Goal: Find specific page/section: Find specific page/section

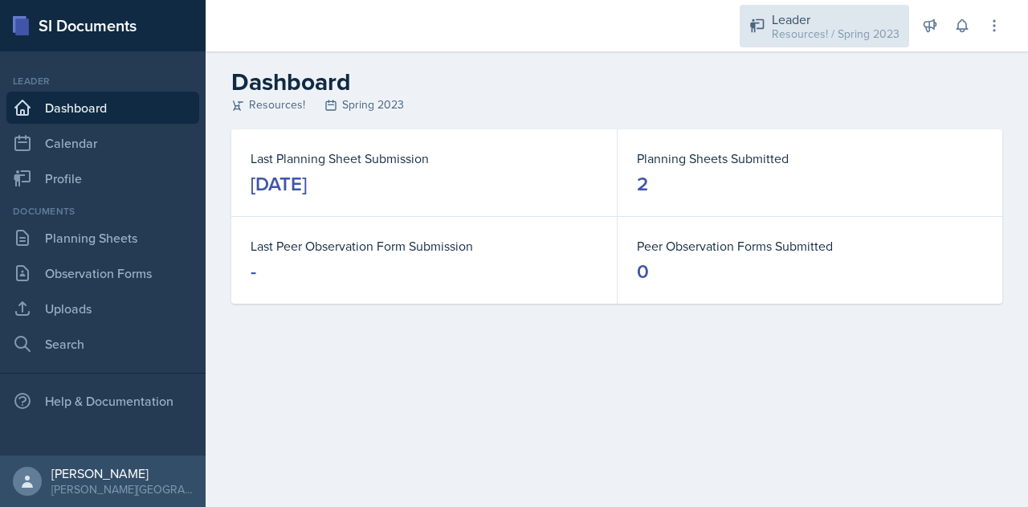
click at [819, 24] on div "Leader" at bounding box center [836, 19] width 128 height 19
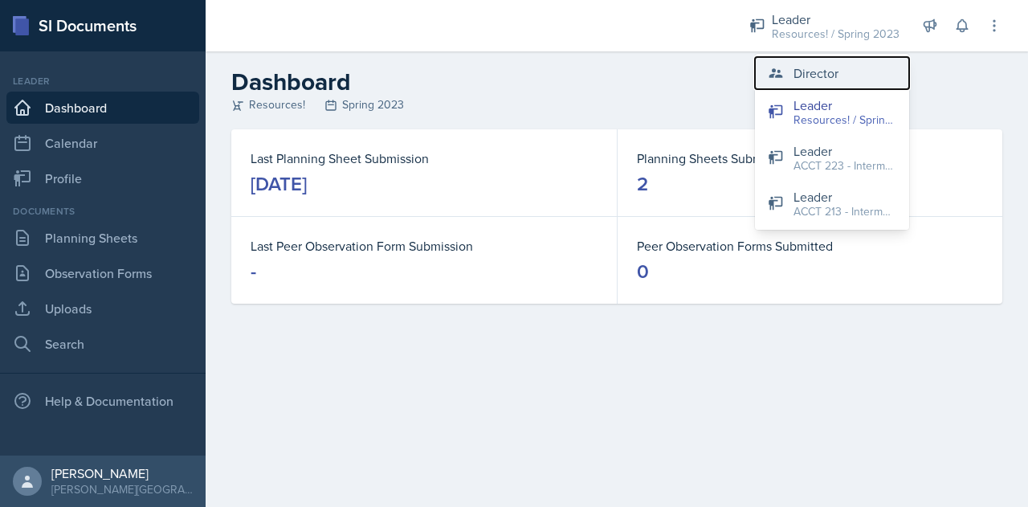
click at [813, 72] on div "Director" at bounding box center [816, 72] width 45 height 19
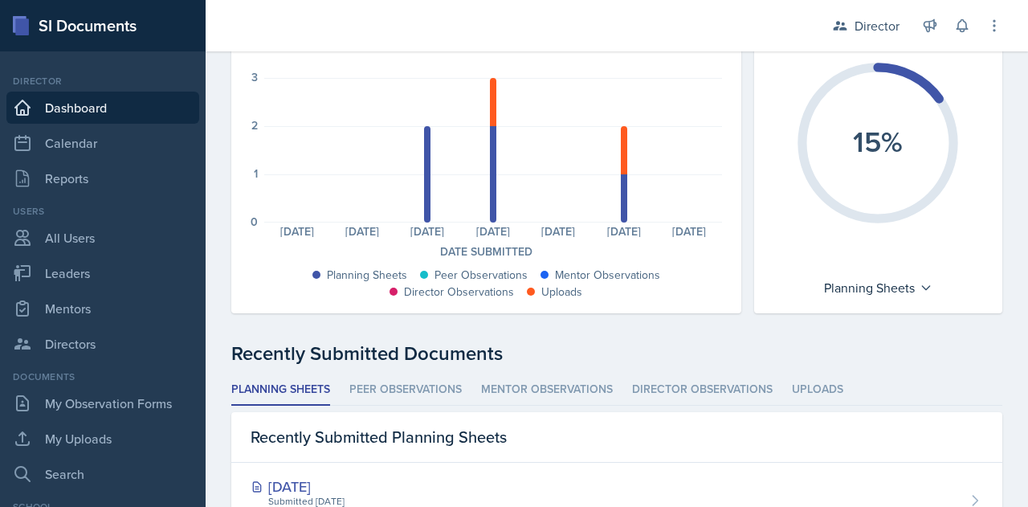
scroll to position [170, 0]
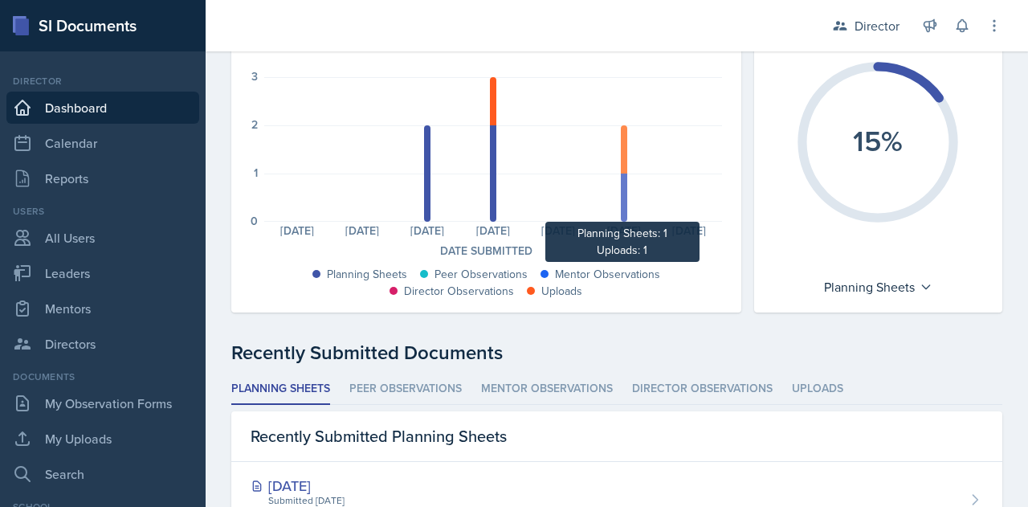
click at [621, 197] on div at bounding box center [624, 198] width 6 height 48
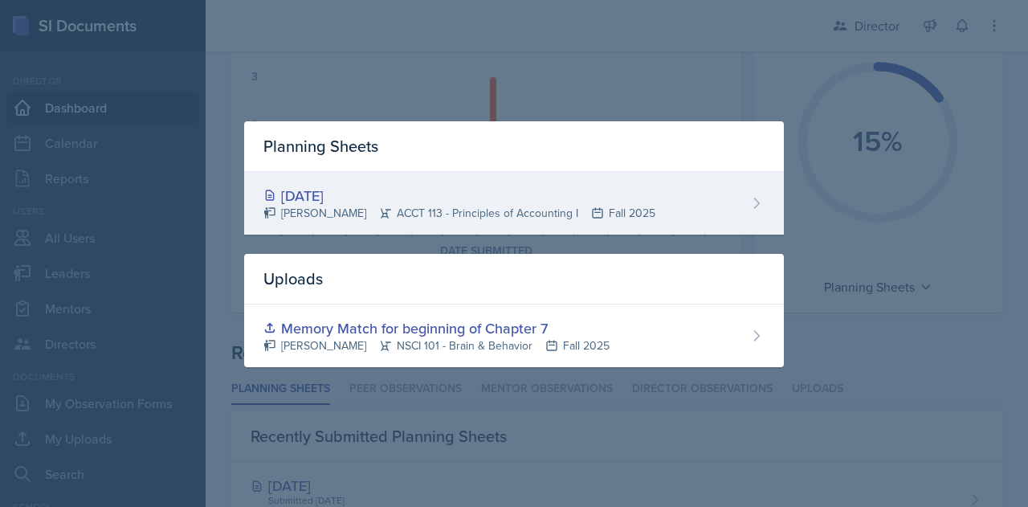
click at [345, 198] on div "[DATE]" at bounding box center [460, 196] width 392 height 22
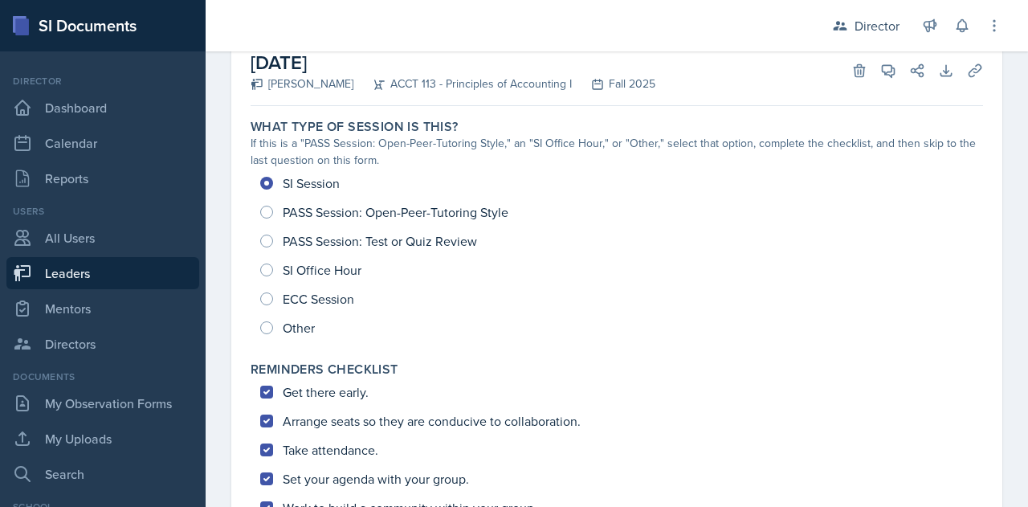
scroll to position [13, 0]
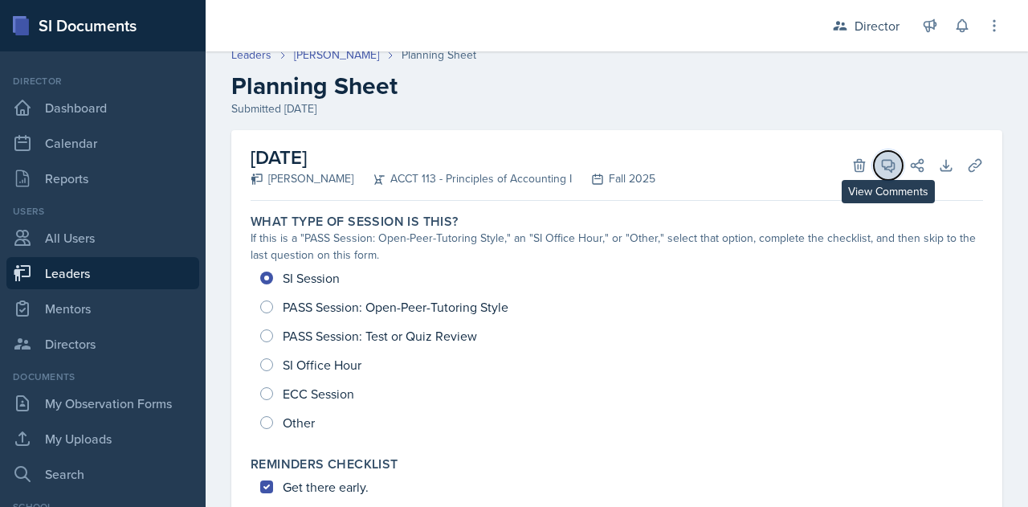
click at [881, 157] on icon at bounding box center [889, 165] width 16 height 16
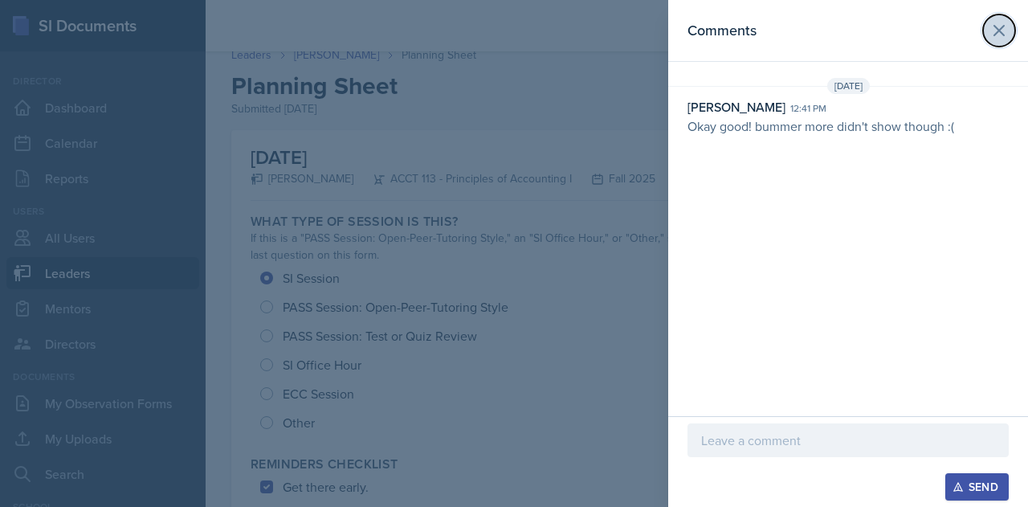
click at [997, 31] on icon at bounding box center [1000, 31] width 10 height 10
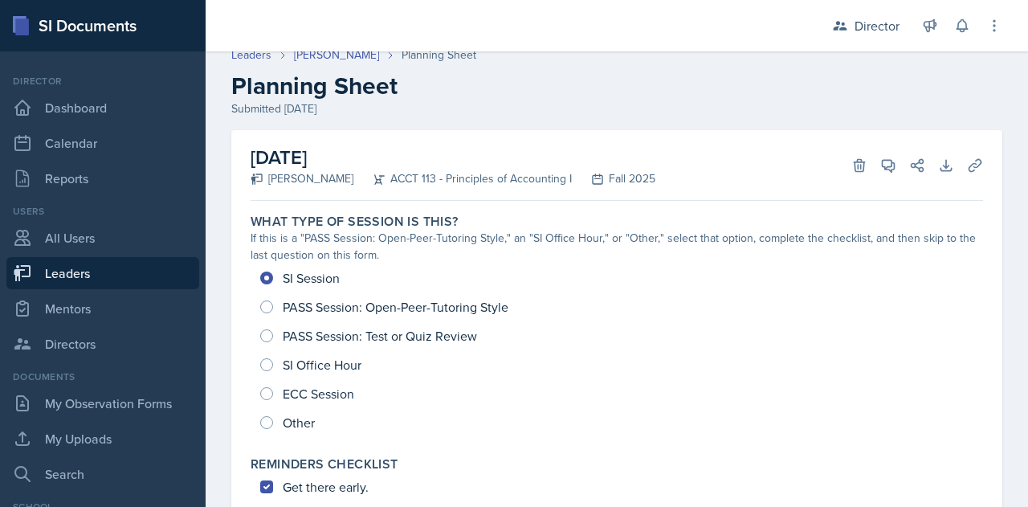
scroll to position [0, 0]
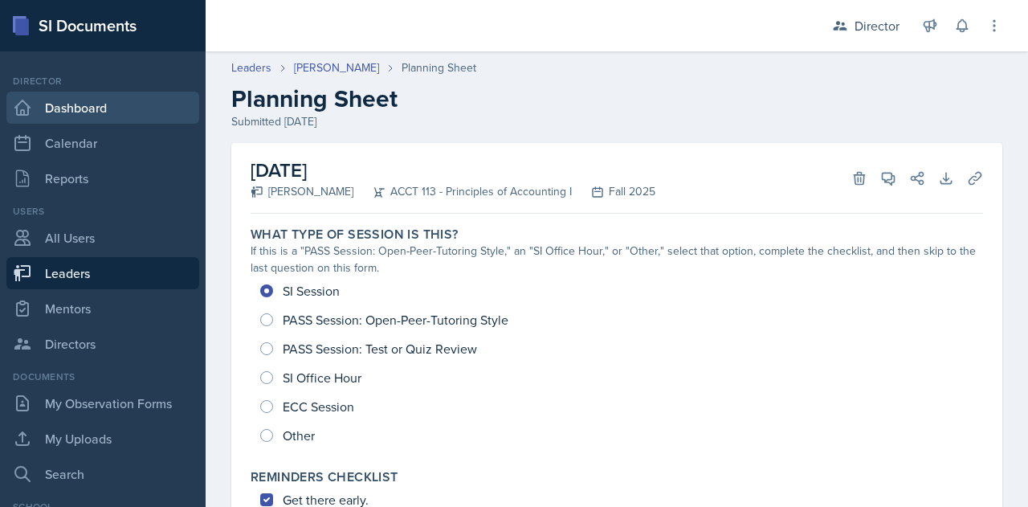
click at [59, 108] on link "Dashboard" at bounding box center [102, 108] width 193 height 32
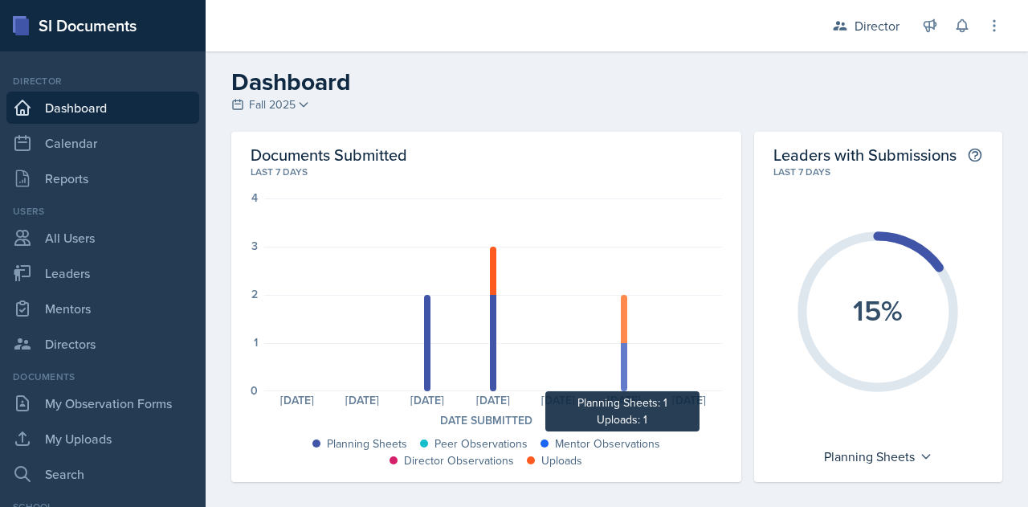
click at [621, 316] on div at bounding box center [624, 319] width 6 height 48
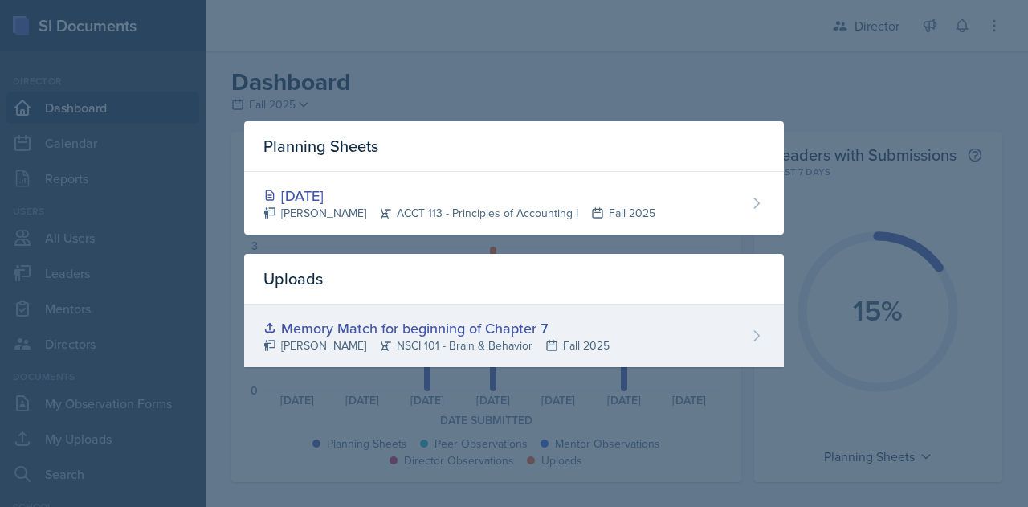
click at [546, 339] on icon at bounding box center [552, 345] width 13 height 13
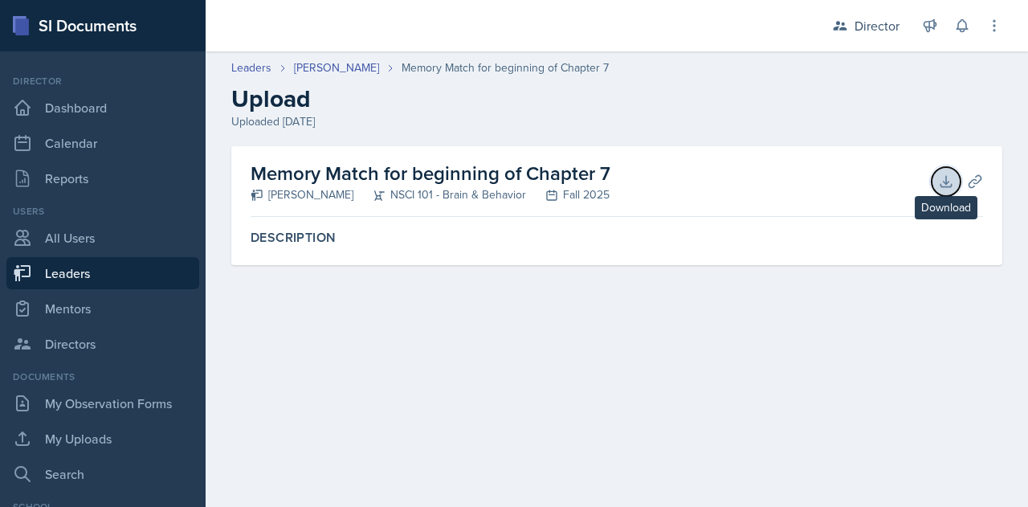
click at [950, 178] on icon at bounding box center [946, 182] width 16 height 16
